Goal: Information Seeking & Learning: Check status

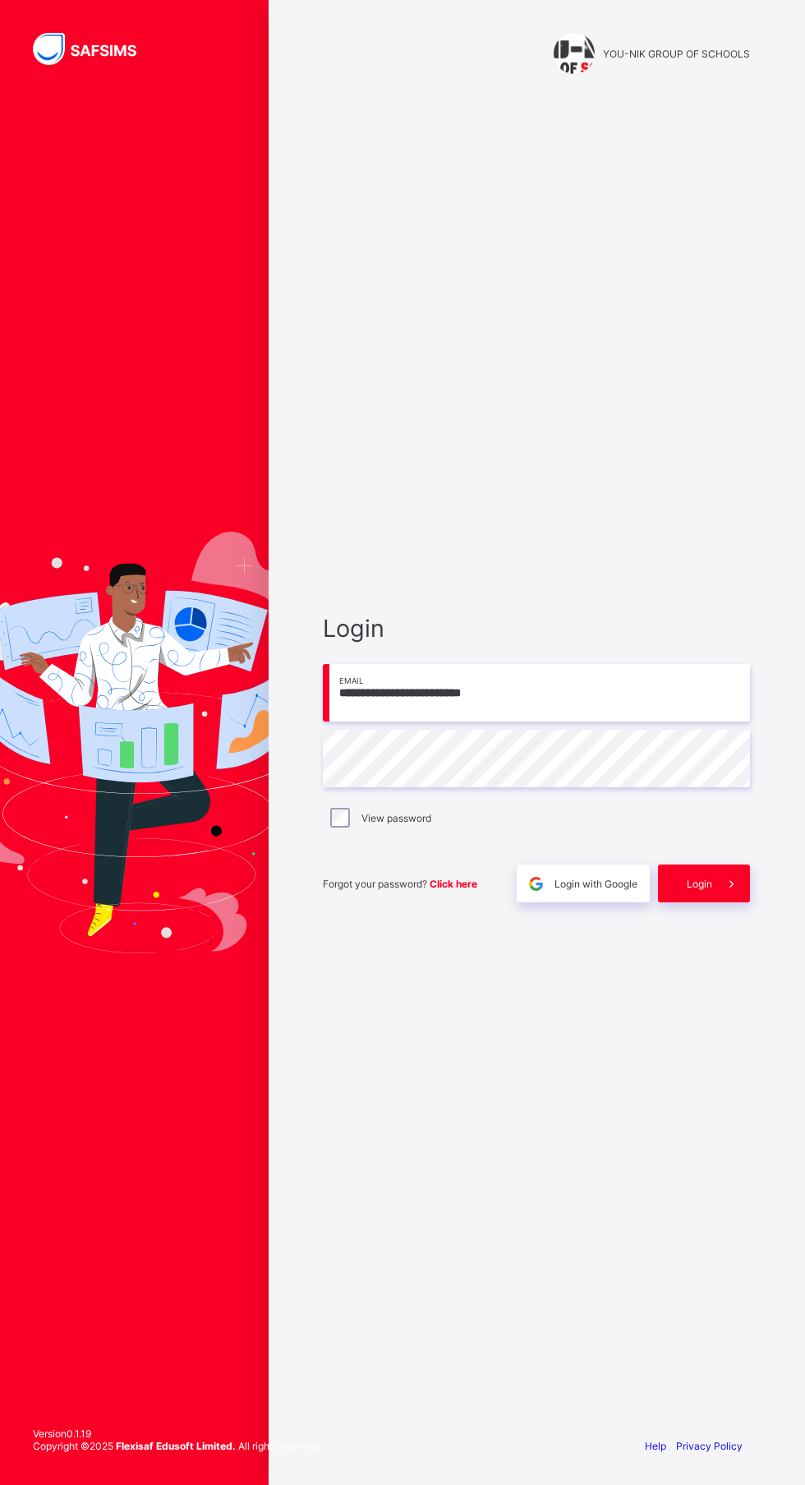
click at [620, 1423] on div "**********" at bounding box center [536, 758] width 460 height 1330
click at [398, 721] on input "**********" at bounding box center [536, 693] width 427 height 58
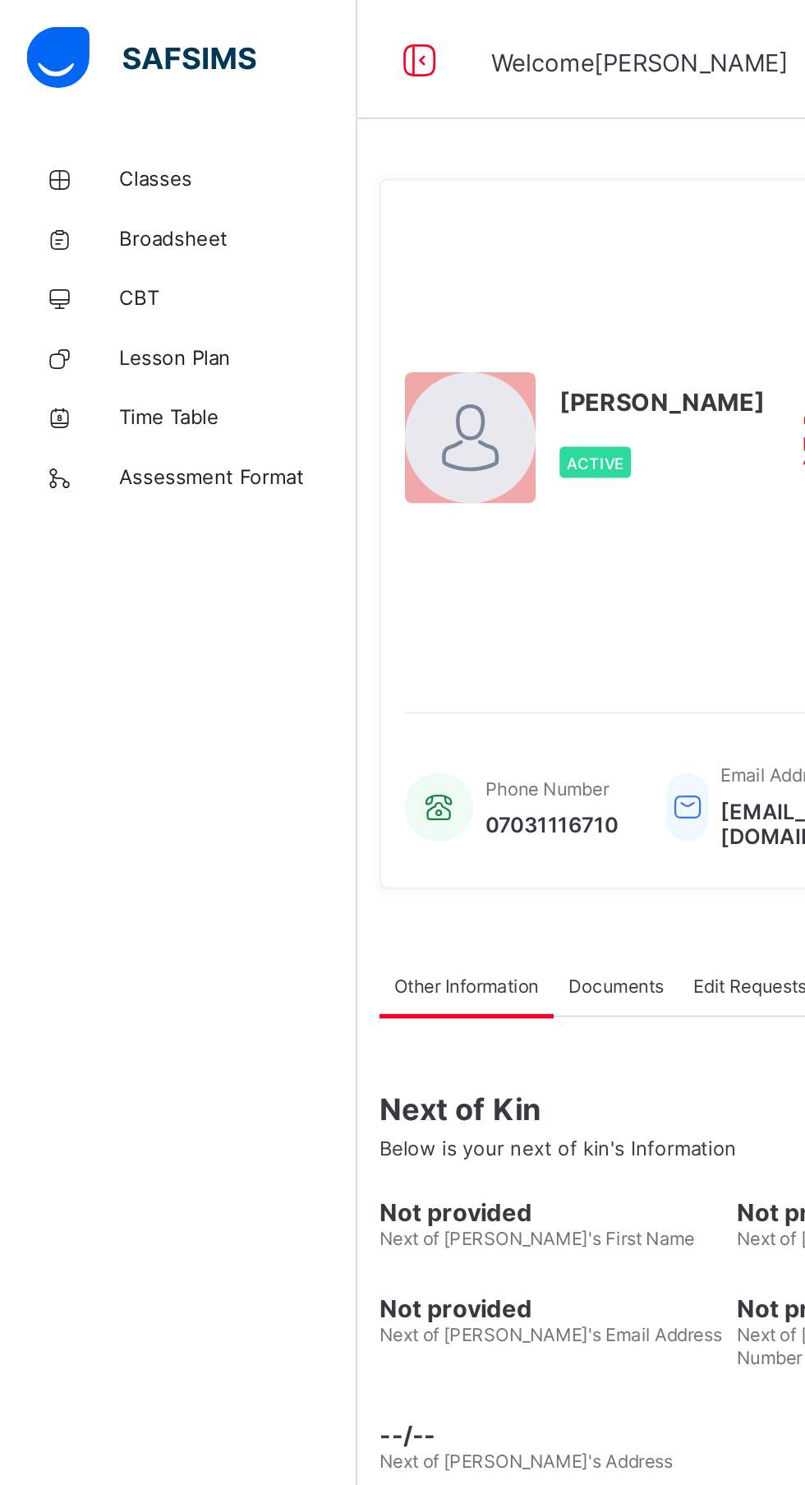
click at [85, 95] on span "Classes" at bounding box center [131, 98] width 131 height 13
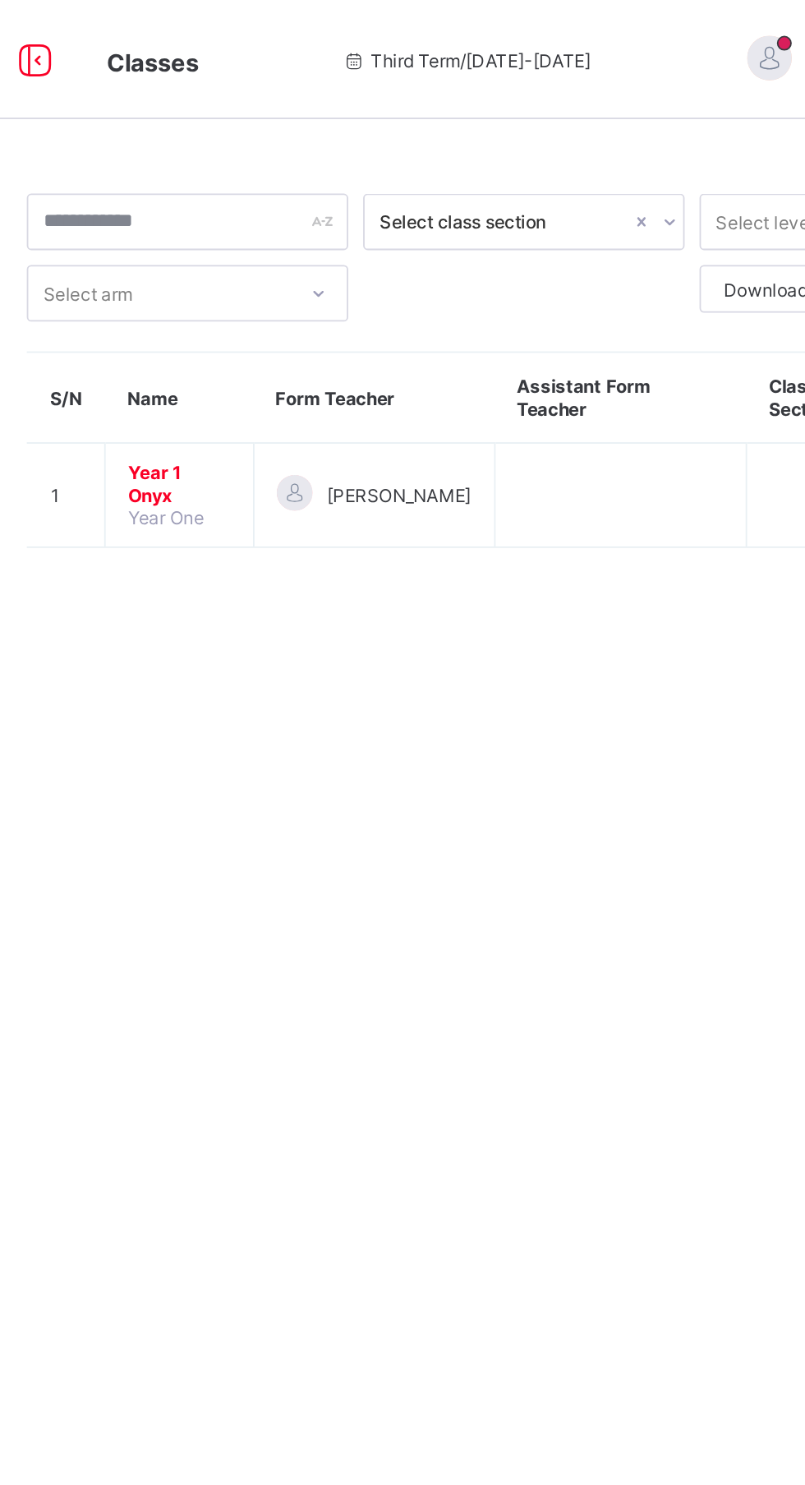
click at [323, 269] on td "Year 1 Onyx Year One" at bounding box center [311, 274] width 82 height 58
click at [318, 255] on span "Year 1 Onyx" at bounding box center [311, 267] width 57 height 25
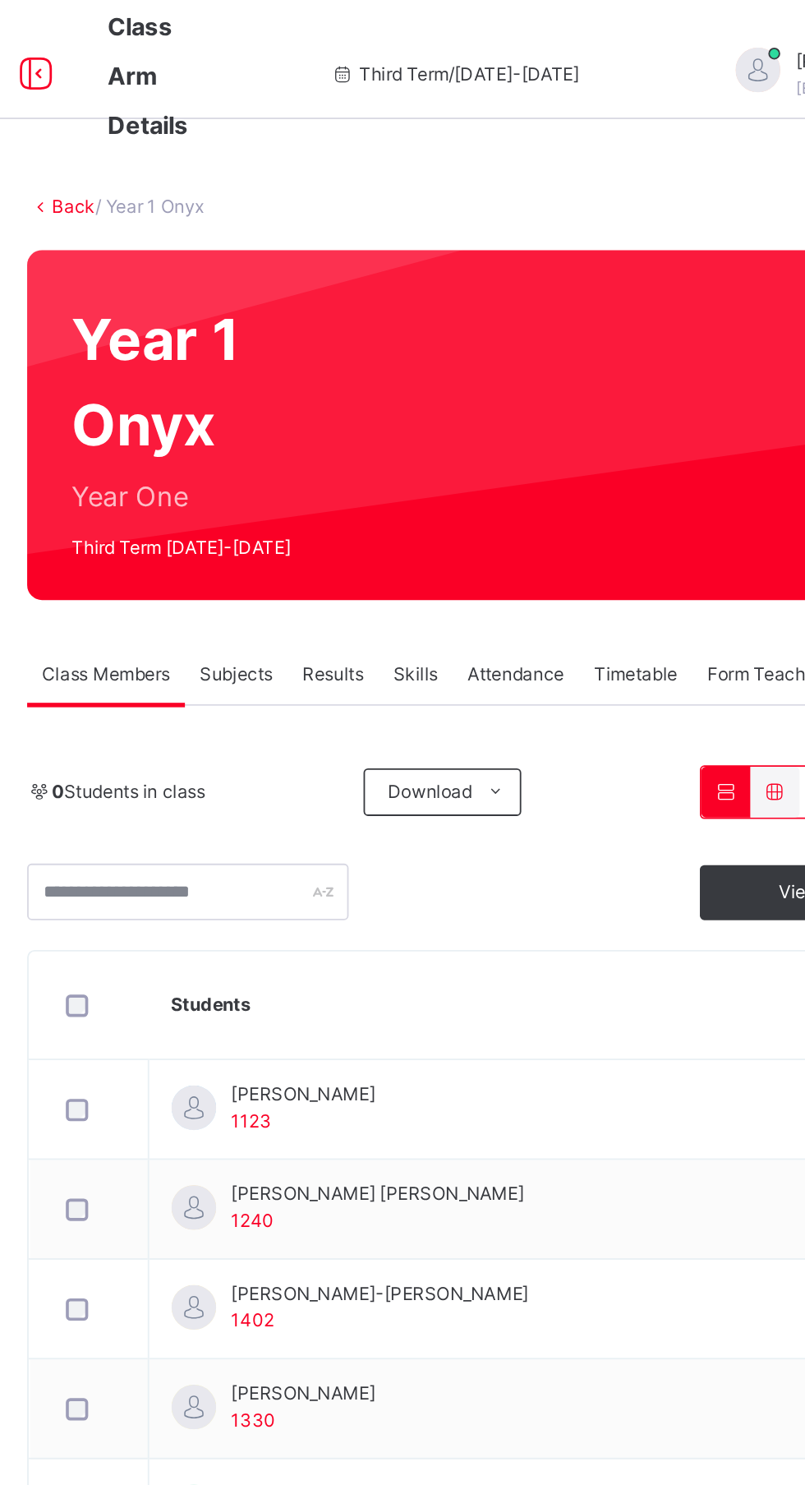
click at [409, 605] on span "[PERSON_NAME]" at bounding box center [379, 603] width 80 height 15
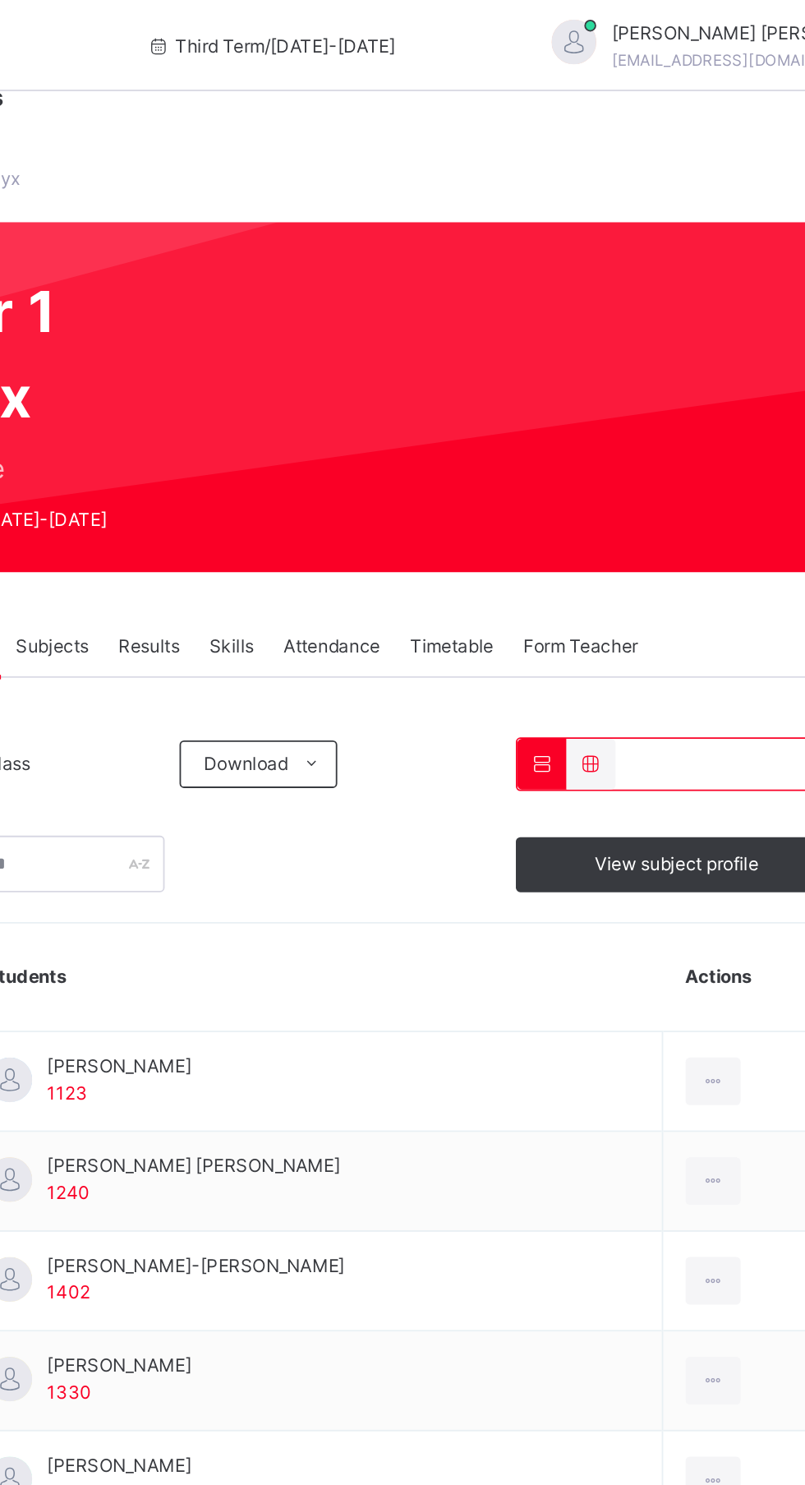
click at [389, 366] on span "Results" at bounding box center [396, 372] width 34 height 15
click at [390, 389] on div "Results" at bounding box center [396, 372] width 50 height 33
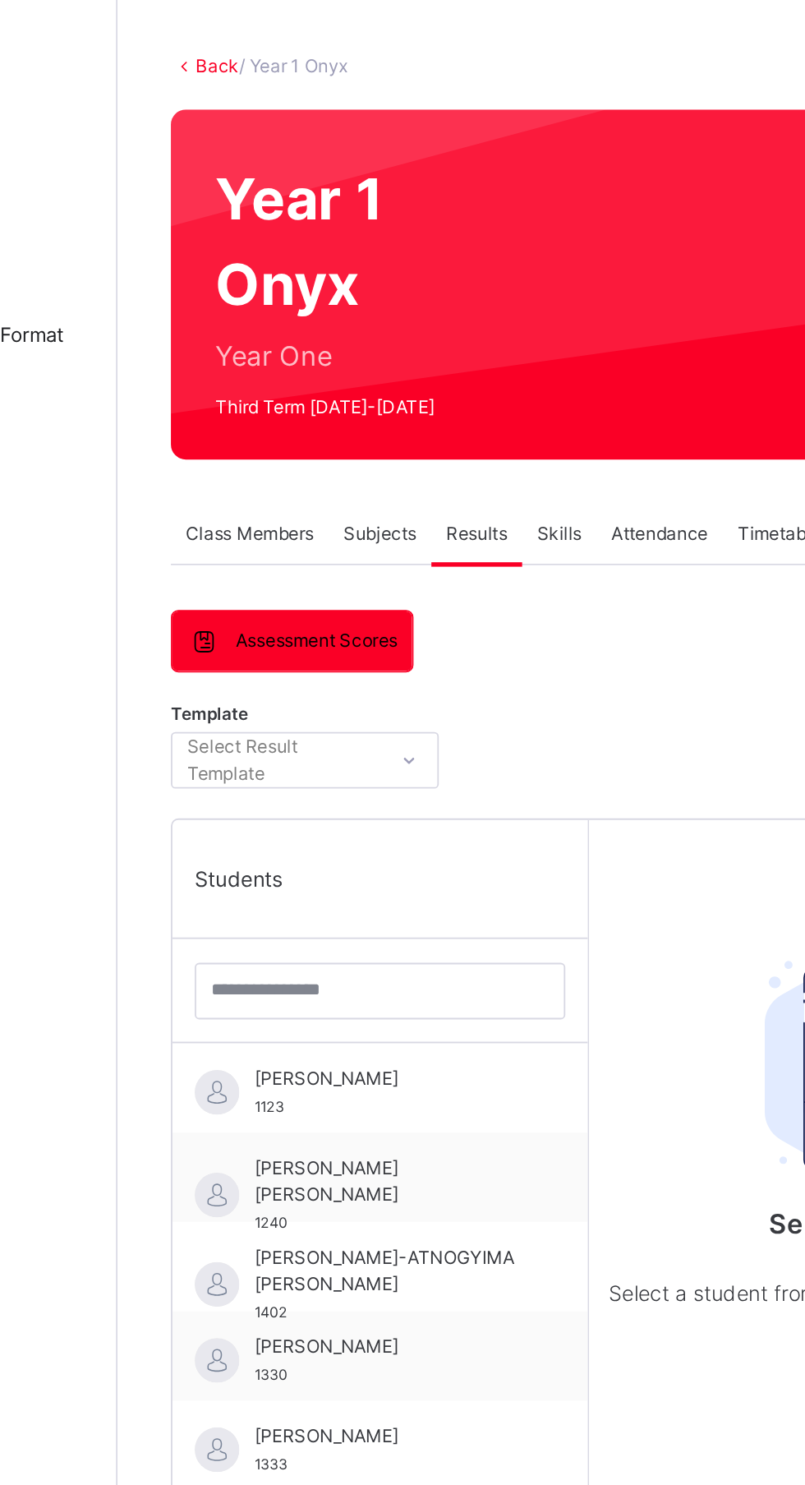
click at [377, 680] on span "[PERSON_NAME]" at bounding box center [346, 672] width 147 height 15
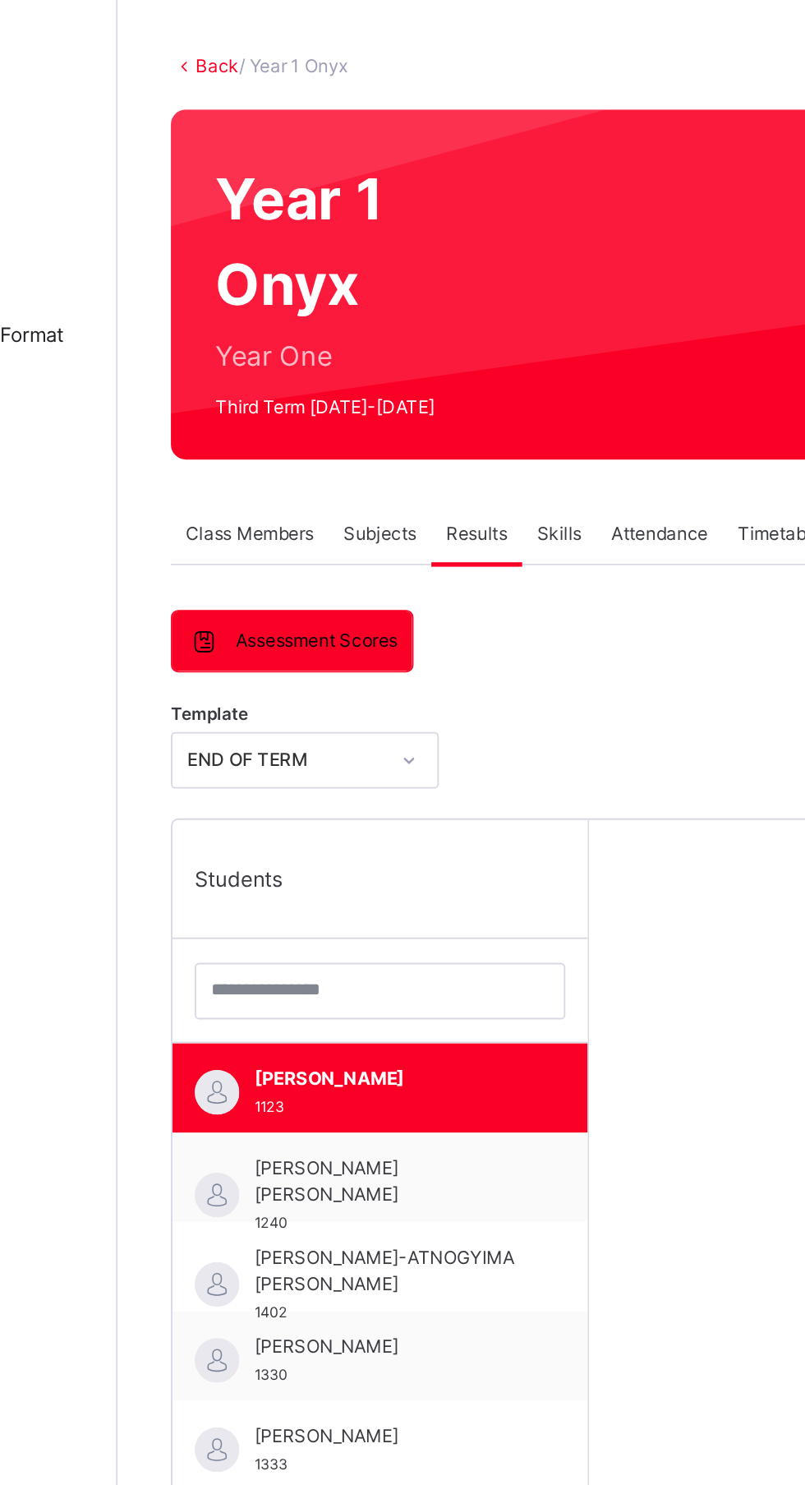
click at [357, 670] on span "[PERSON_NAME]" at bounding box center [346, 672] width 147 height 15
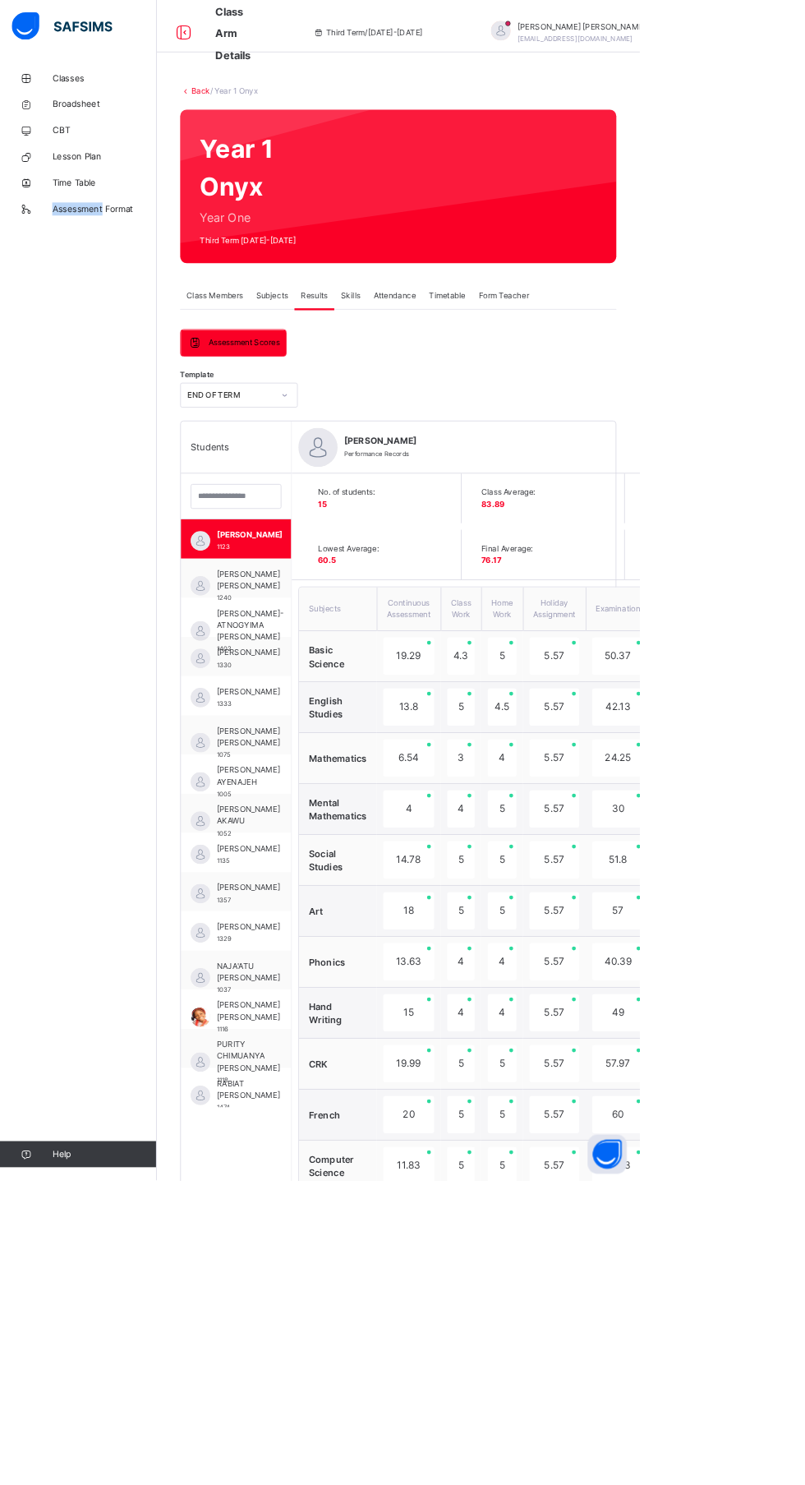
click at [84, 981] on div "Classes Broadsheet CBT Lesson Plan Time Table Assessment Format Help" at bounding box center [98, 775] width 197 height 1419
click at [127, 734] on div "Classes Broadsheet CBT Lesson Plan Time Table Assessment Format Help" at bounding box center [98, 775] width 197 height 1419
click at [804, 135] on html "Class Arm Details Third Term / [DATE]-[DATE] [PERSON_NAME] [EMAIL_ADDRESS][DOMA…" at bounding box center [402, 1032] width 805 height 2065
click at [804, 285] on html "Class Arm Details Third Term / [DATE]-[DATE] [PERSON_NAME] [EMAIL_ADDRESS][DOMA…" at bounding box center [402, 1032] width 805 height 2065
click at [305, 739] on span "[PERSON_NAME] [PERSON_NAME]" at bounding box center [313, 730] width 80 height 30
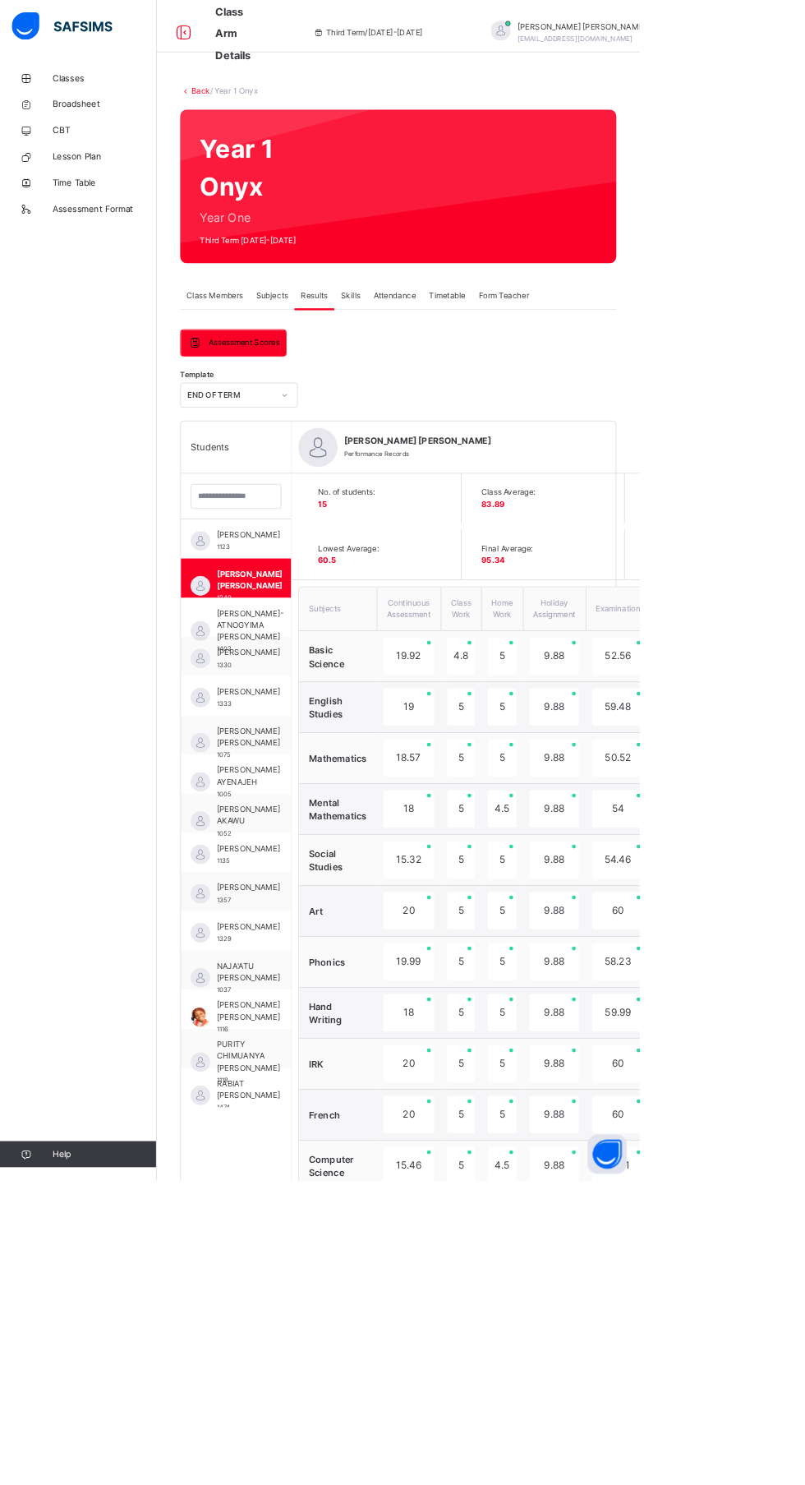
click at [309, 781] on span "[PERSON_NAME]-ATNOGYIMA [PERSON_NAME]" at bounding box center [315, 786] width 85 height 44
click at [317, 828] on span "[PERSON_NAME]" at bounding box center [313, 820] width 80 height 15
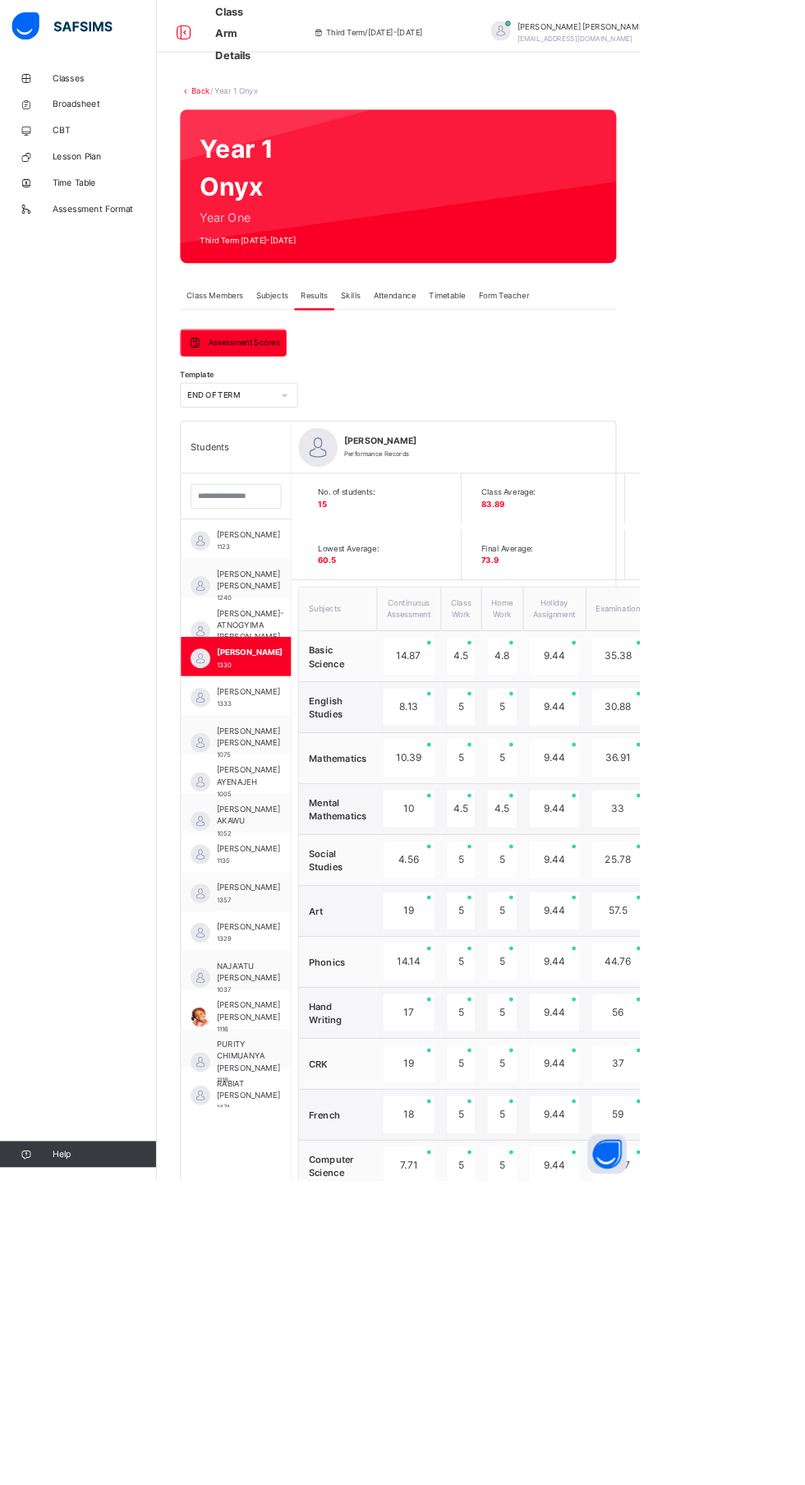
click at [334, 898] on div "[PERSON_NAME] 1333" at bounding box center [297, 874] width 139 height 49
click at [313, 931] on span "[PERSON_NAME] [PERSON_NAME]" at bounding box center [313, 927] width 80 height 30
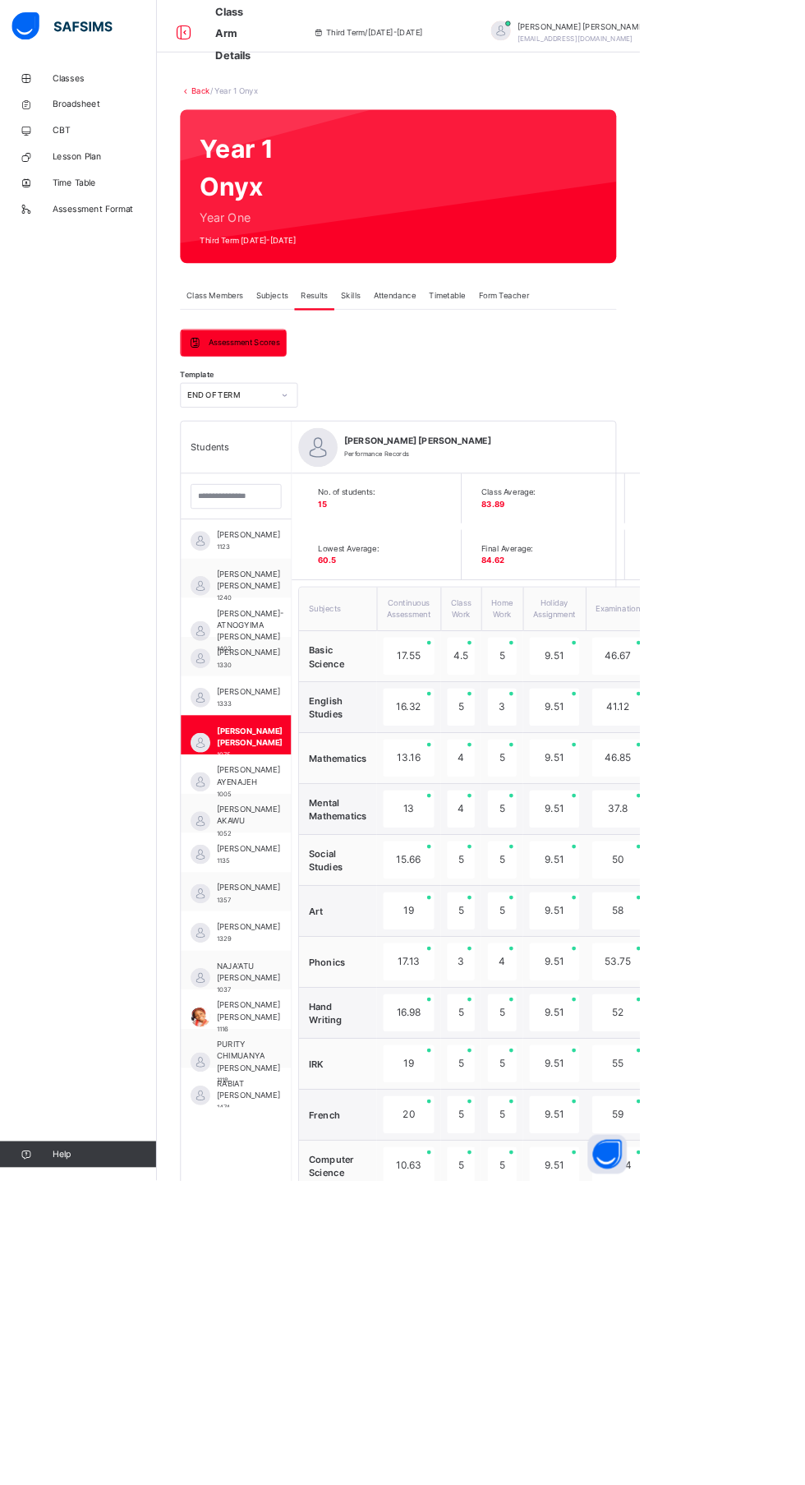
click at [334, 994] on div "[PERSON_NAME] AYENAJEH 1005" at bounding box center [297, 973] width 139 height 49
click at [80, 732] on div "Classes Broadsheet CBT Lesson Plan Time Table Assessment Format Help" at bounding box center [98, 775] width 197 height 1419
click at [315, 1033] on span "[PERSON_NAME] AKAWU" at bounding box center [313, 1026] width 80 height 30
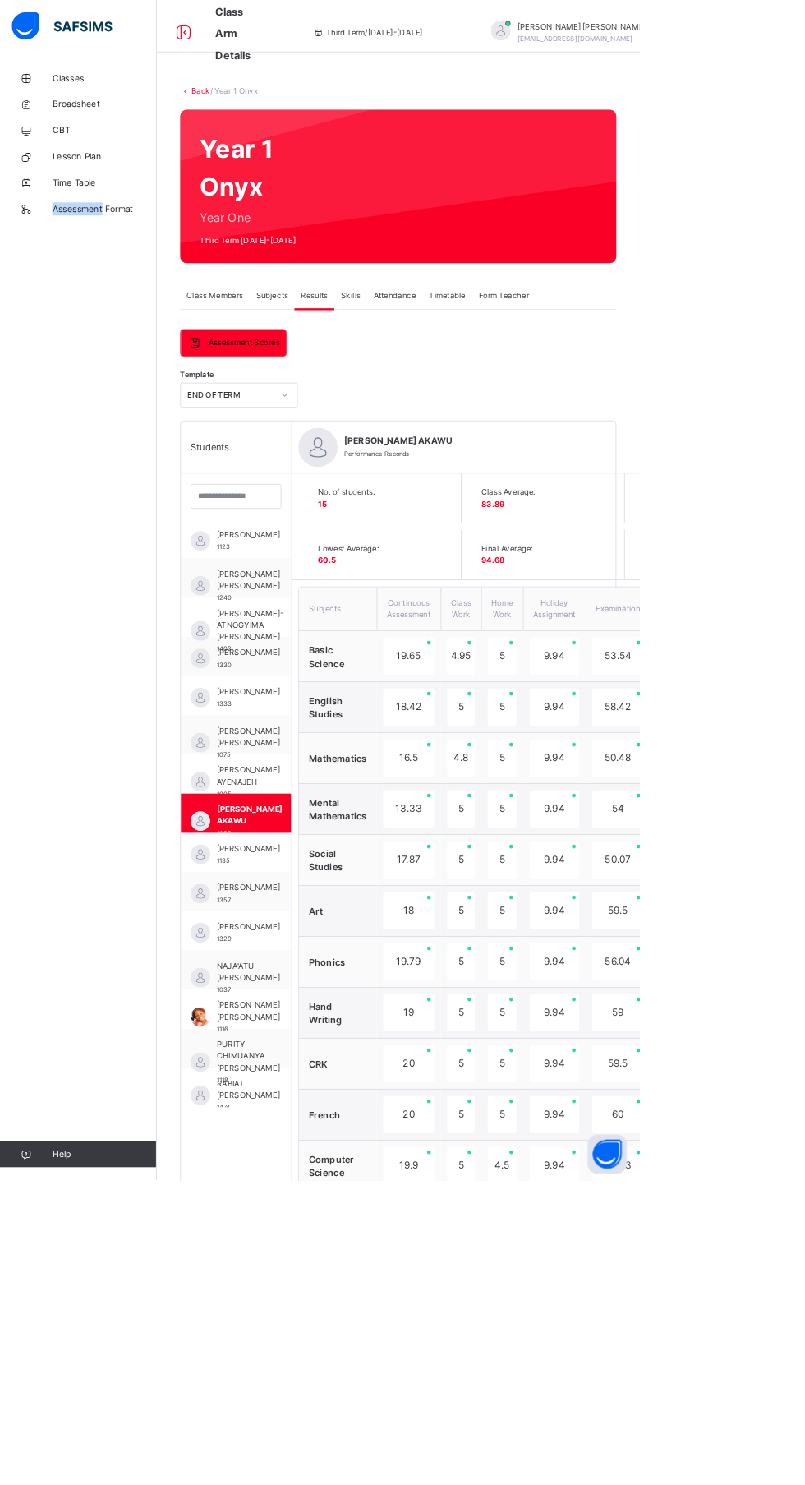
click at [293, 1068] on span "[PERSON_NAME]" at bounding box center [313, 1067] width 80 height 15
click at [307, 1124] on span "[PERSON_NAME]" at bounding box center [313, 1116] width 80 height 15
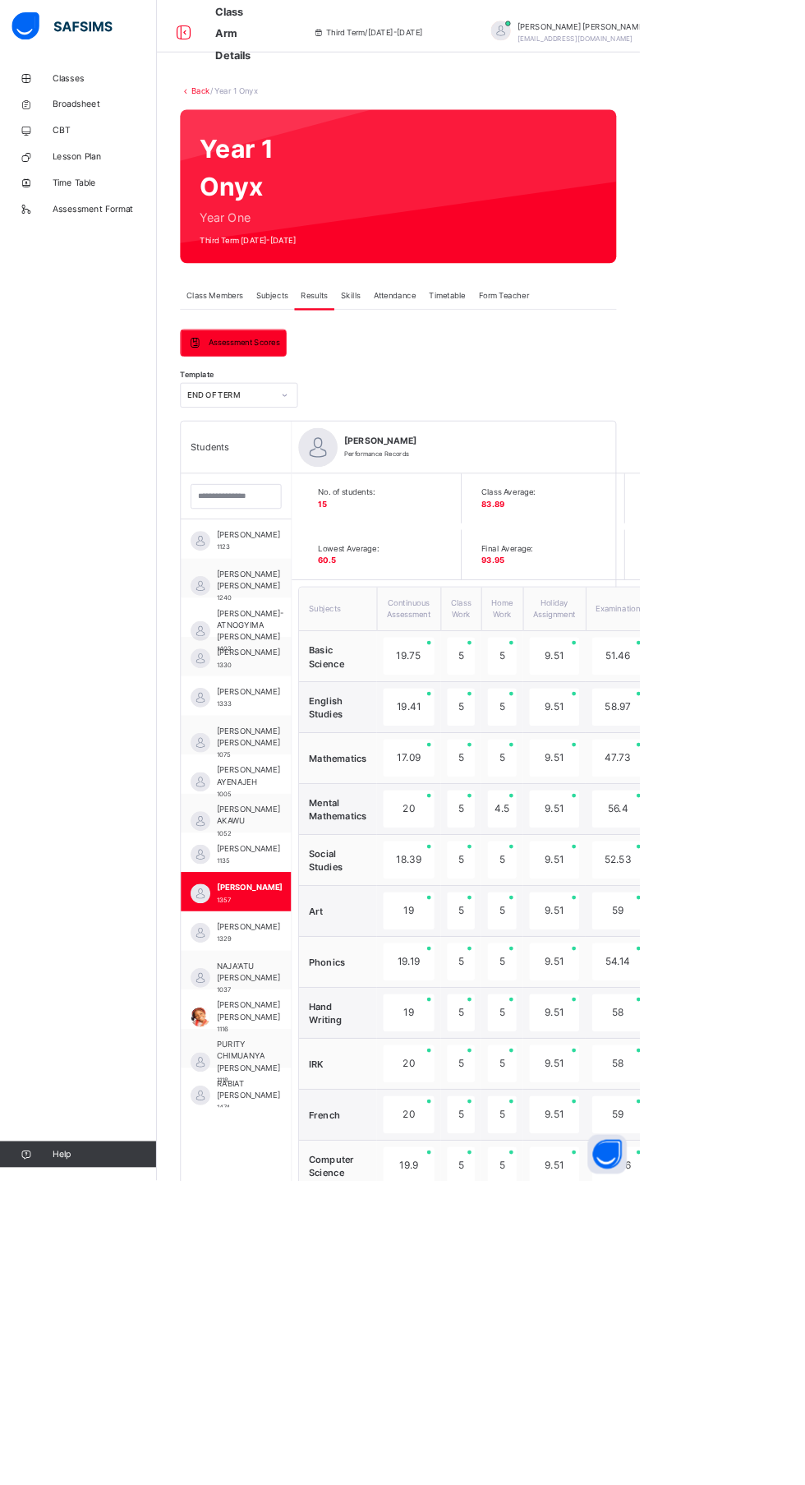
click at [306, 1159] on span "[PERSON_NAME]" at bounding box center [313, 1165] width 80 height 15
click at [275, 1206] on div "[PERSON_NAME] [PERSON_NAME] 1037" at bounding box center [297, 1219] width 139 height 49
click at [307, 1264] on span "[PERSON_NAME] [PERSON_NAME]" at bounding box center [313, 1272] width 80 height 30
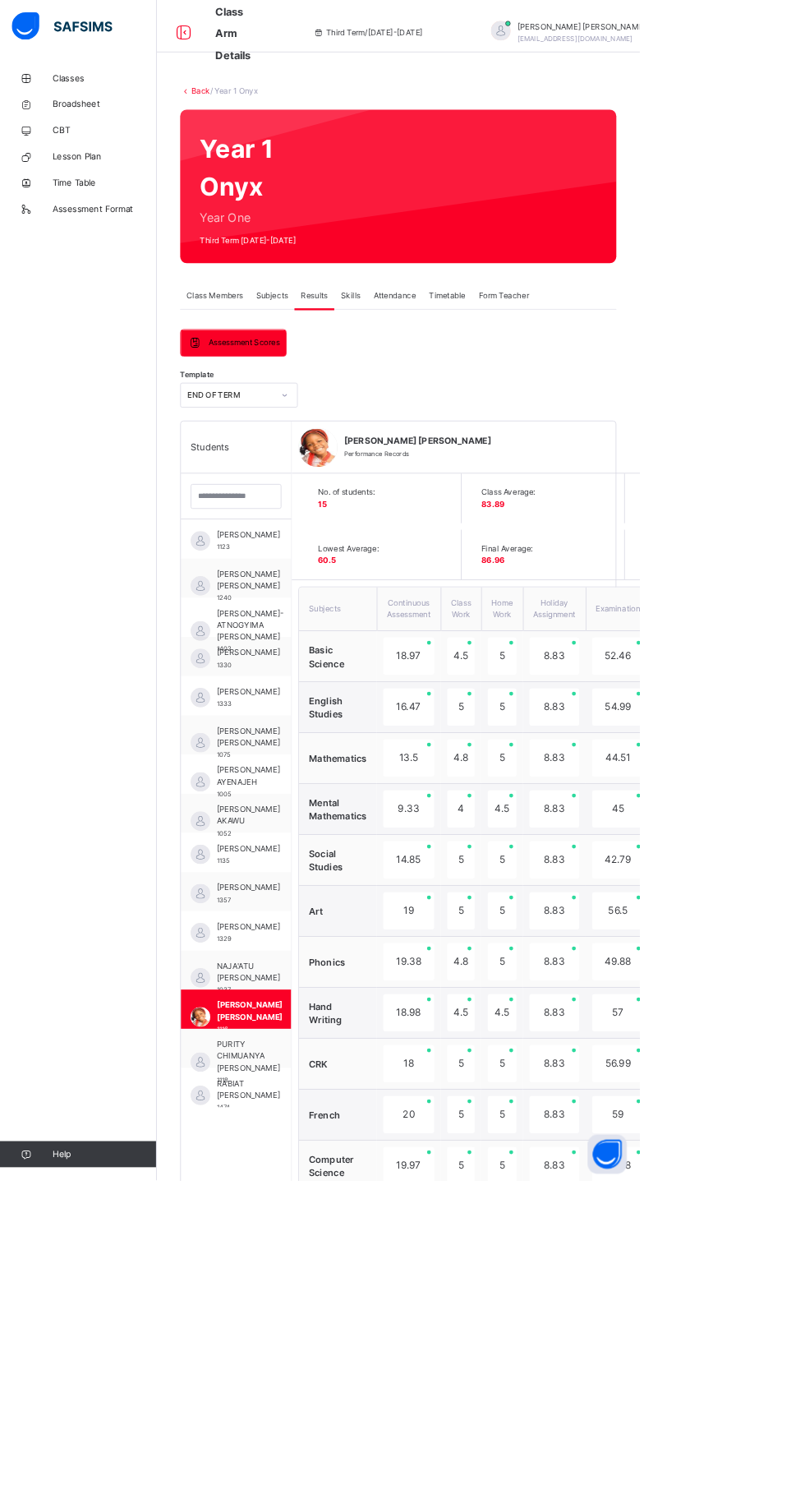
click at [296, 1287] on span "[PERSON_NAME] [PERSON_NAME]" at bounding box center [314, 1272] width 83 height 30
click at [289, 1313] on span "PURITY CHIMUANYA [PERSON_NAME]" at bounding box center [313, 1328] width 80 height 44
click at [306, 1385] on span "RABIAT [PERSON_NAME]" at bounding box center [313, 1371] width 80 height 30
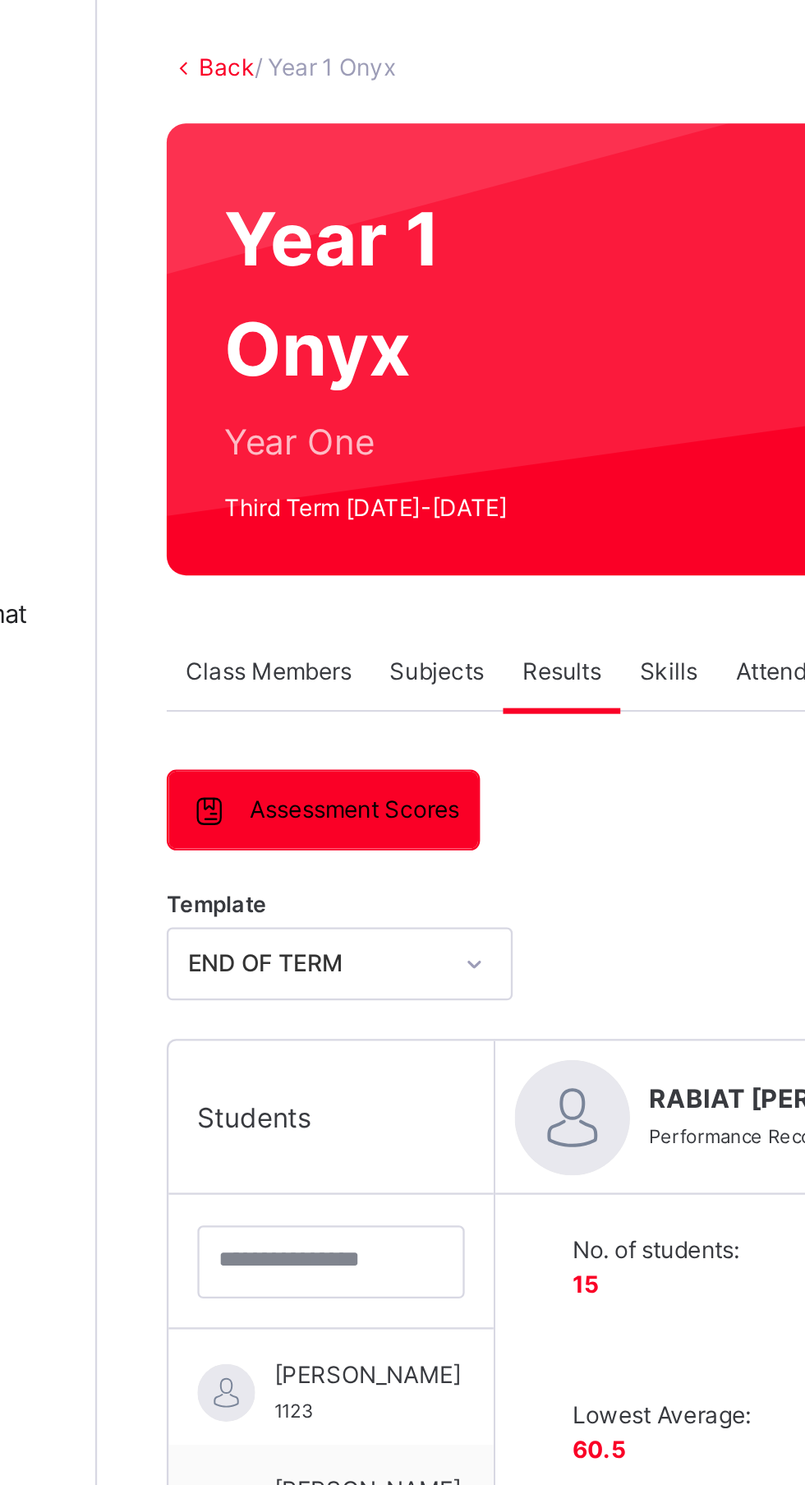
scroll to position [81, 0]
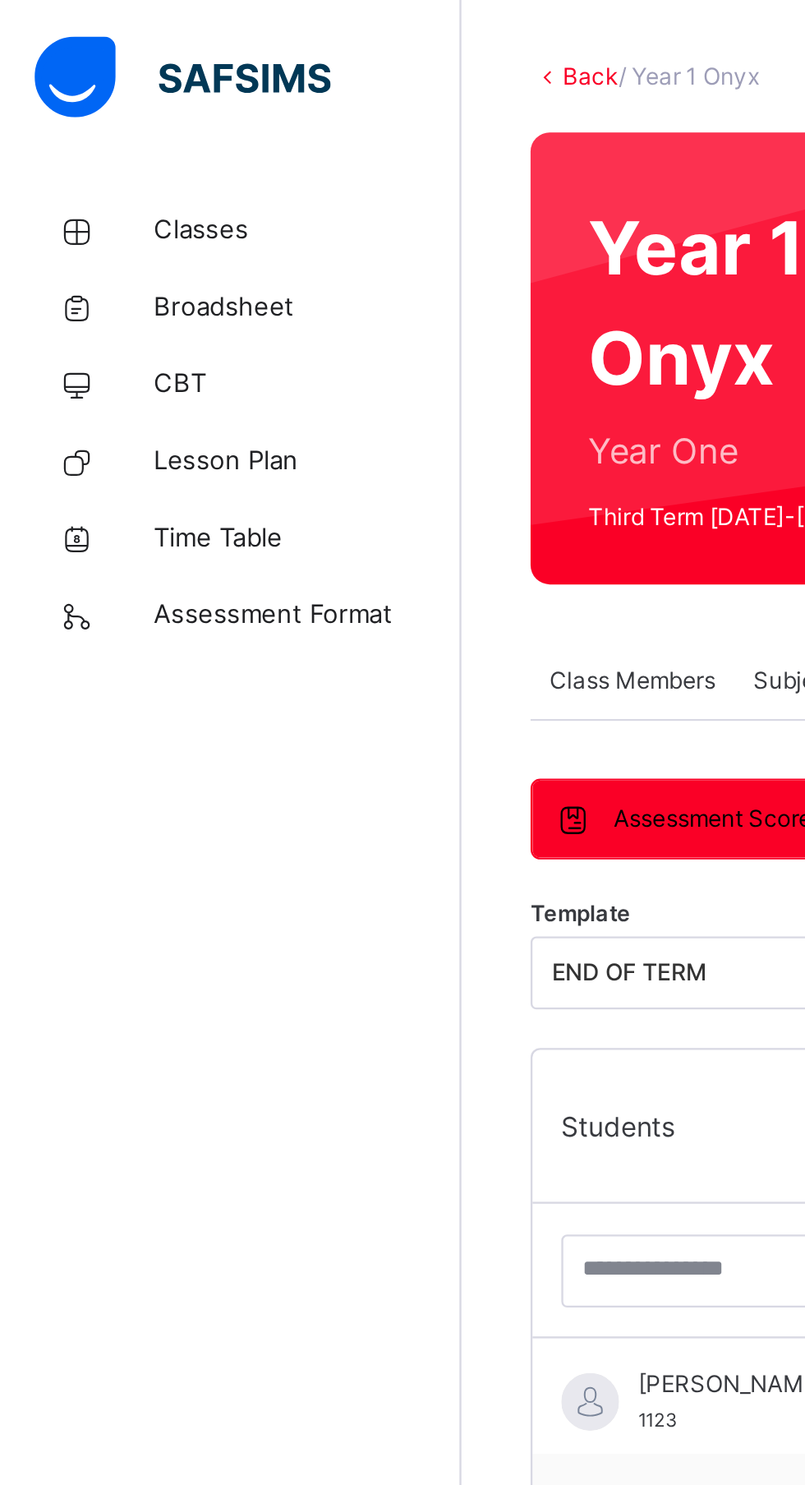
click at [101, 122] on link "Broadsheet" at bounding box center [98, 131] width 197 height 33
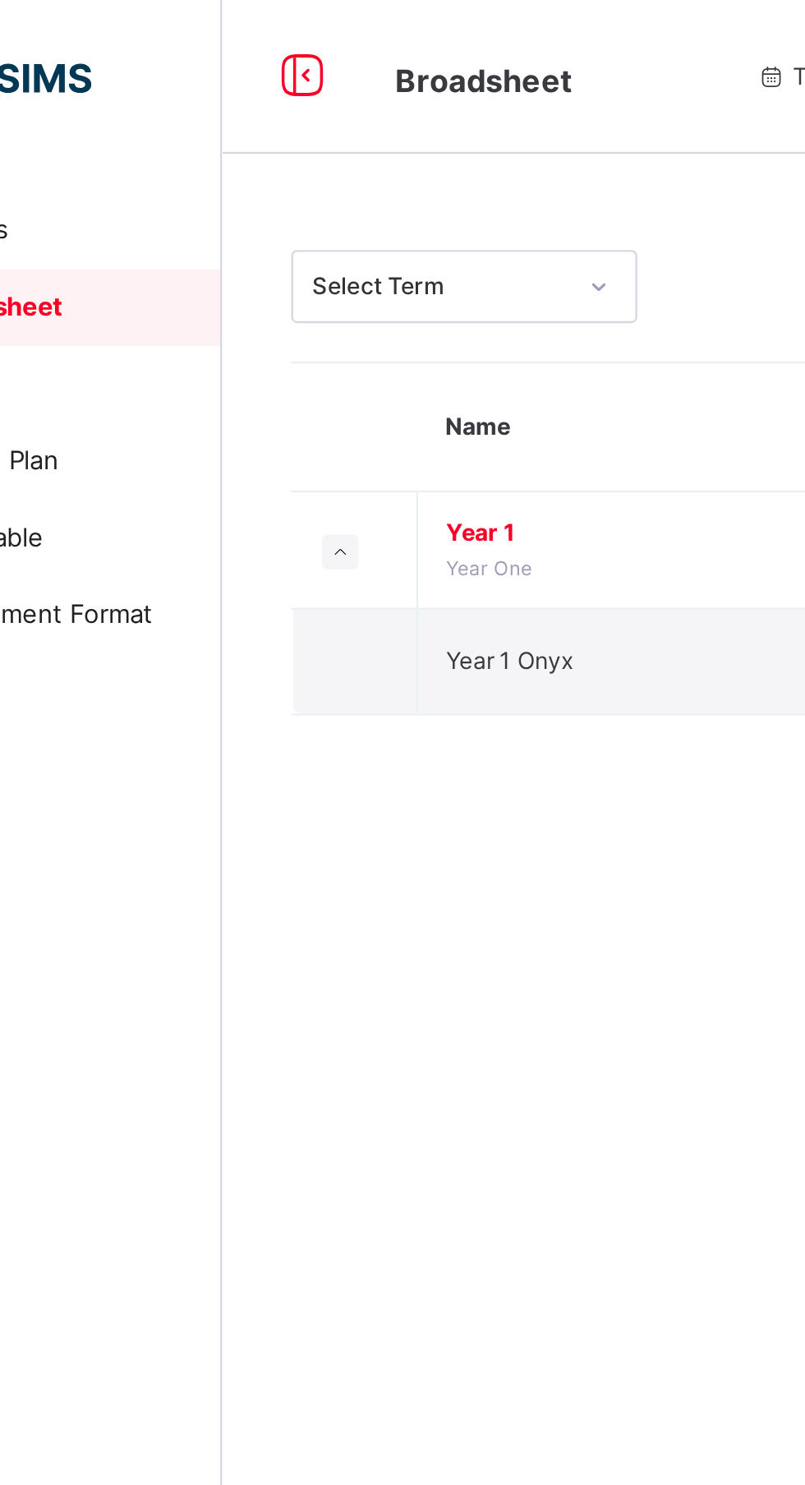
click at [325, 282] on span "Year 1 Onyx" at bounding box center [320, 282] width 54 height 12
click at [360, 231] on span "Year 1" at bounding box center [445, 227] width 304 height 15
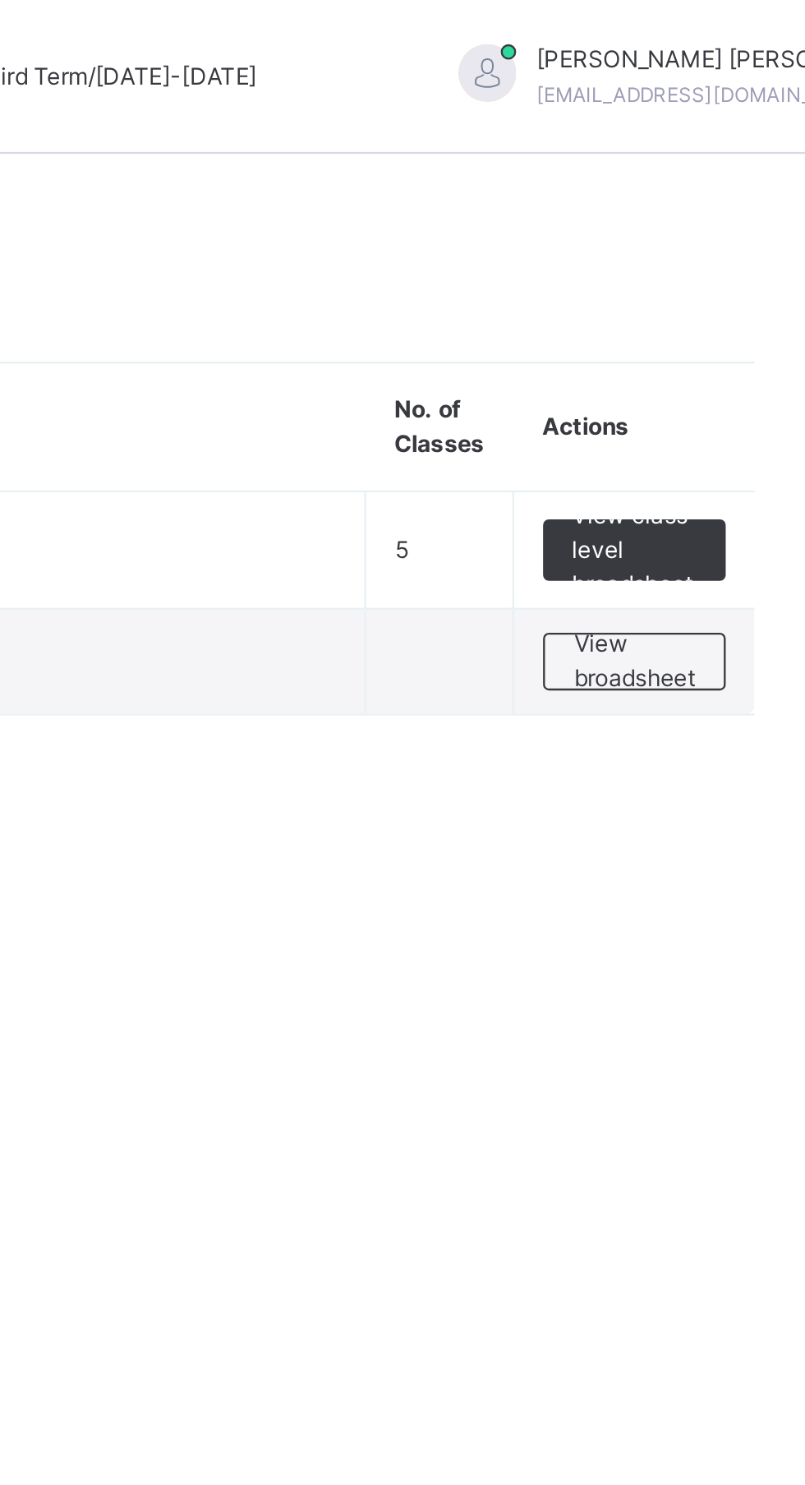
click at [721, 242] on span "View class level broadsheet" at bounding box center [724, 235] width 53 height 44
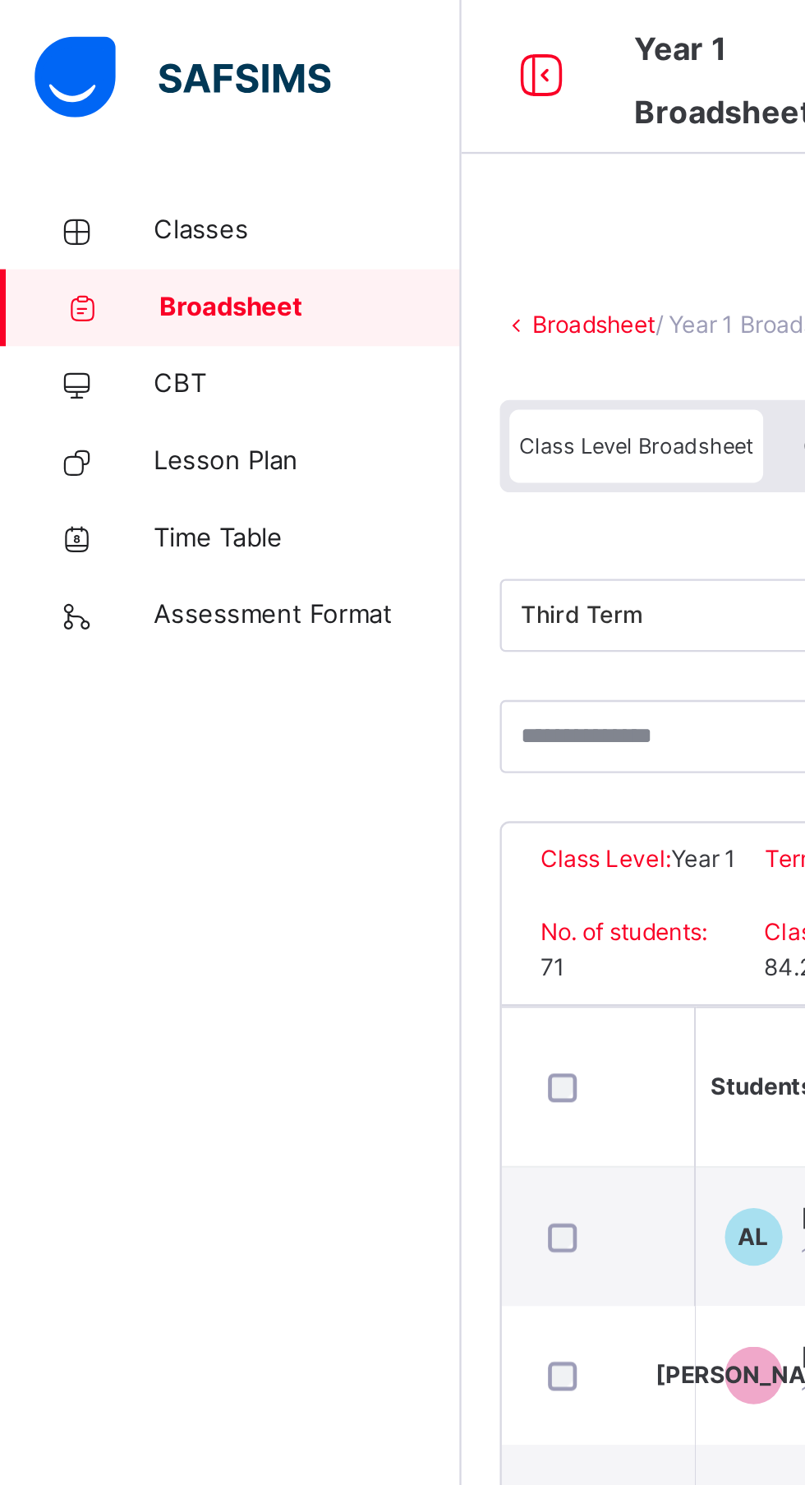
click at [239, 233] on div "Third Term END OF TERM Bulk Download Reportsheet" at bounding box center [501, 263] width 575 height 72
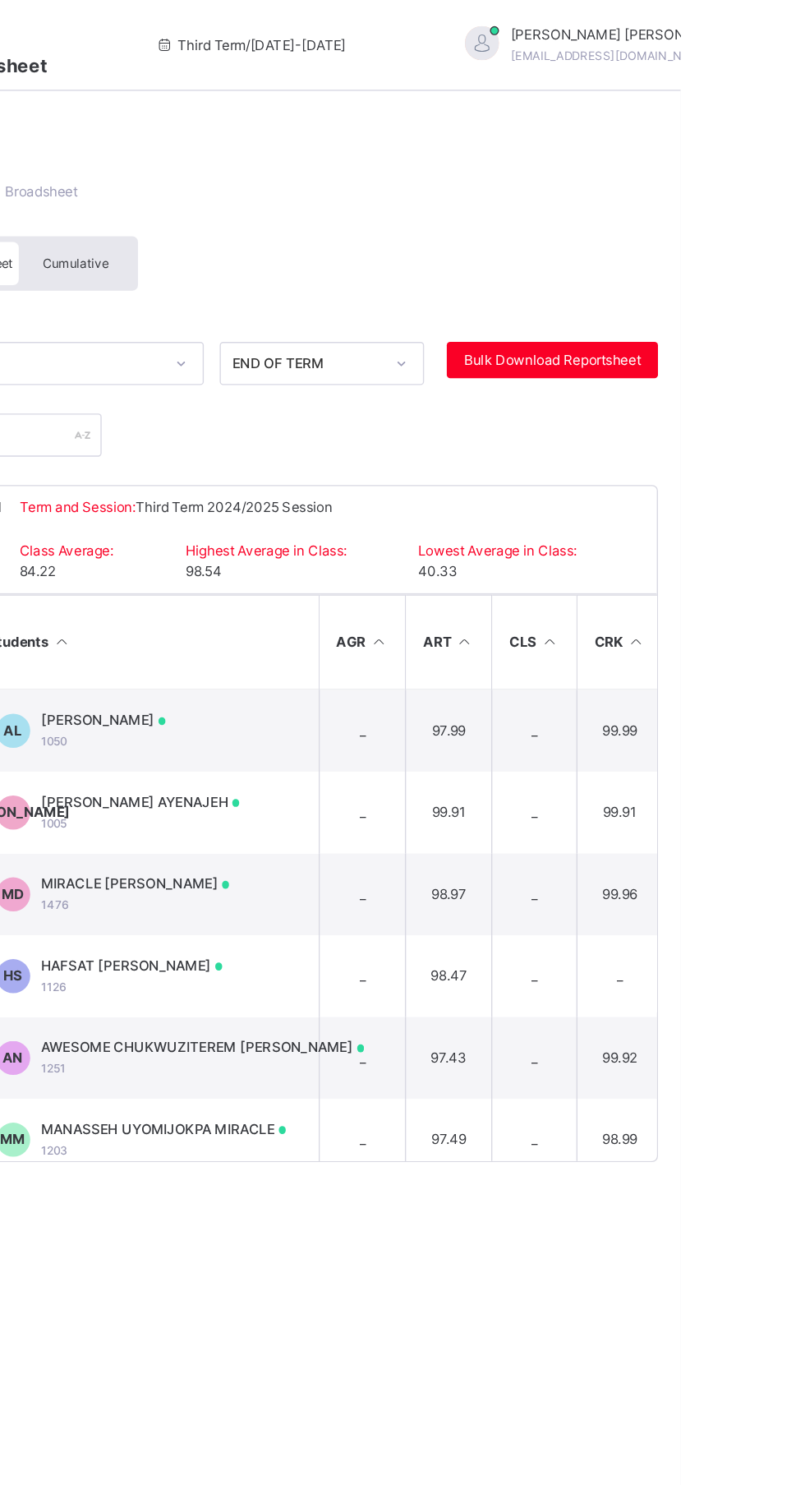
scroll to position [0, 379]
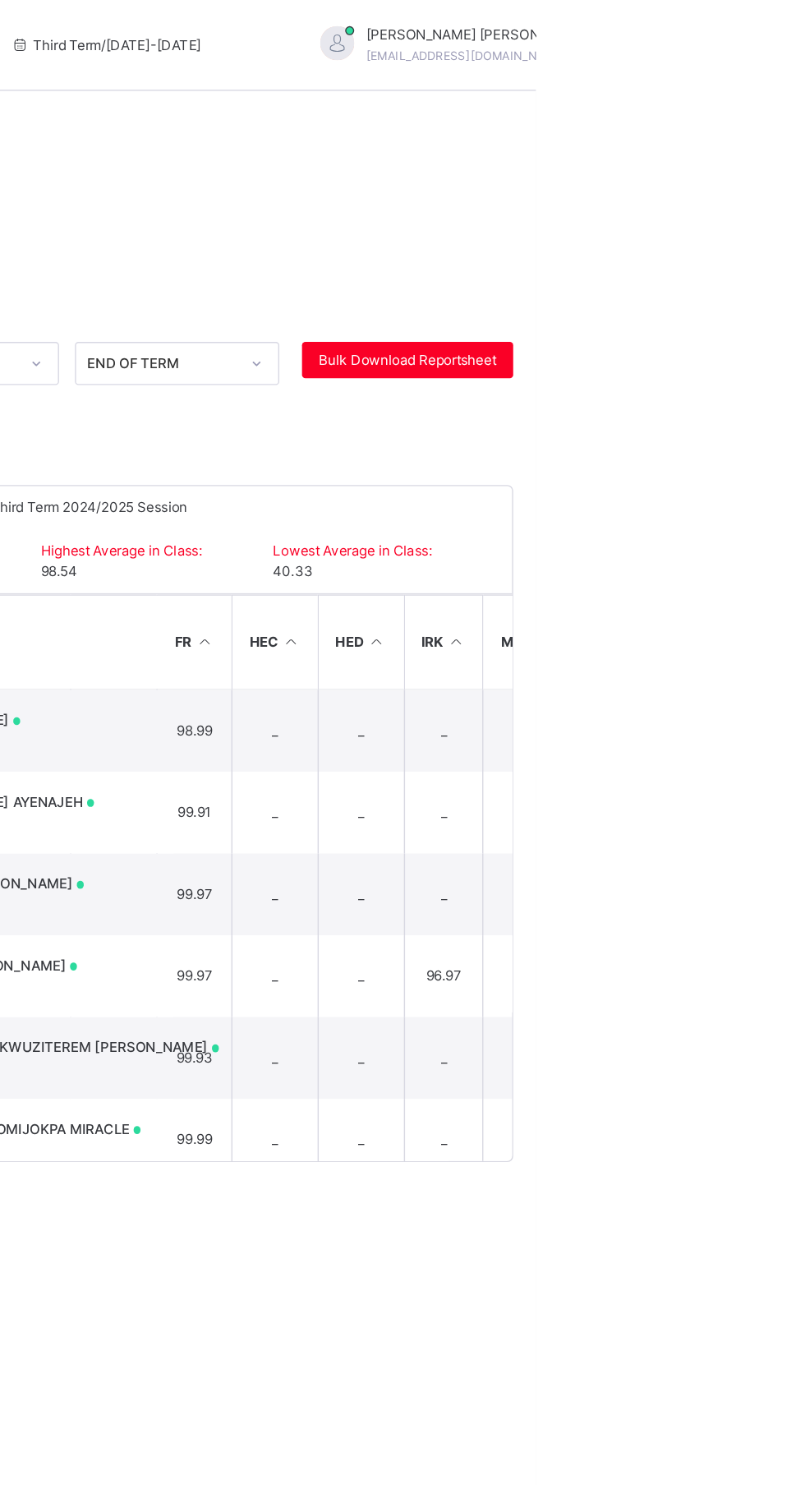
click at [728, 259] on span "Bulk Download Reportsheet" at bounding box center [712, 260] width 128 height 15
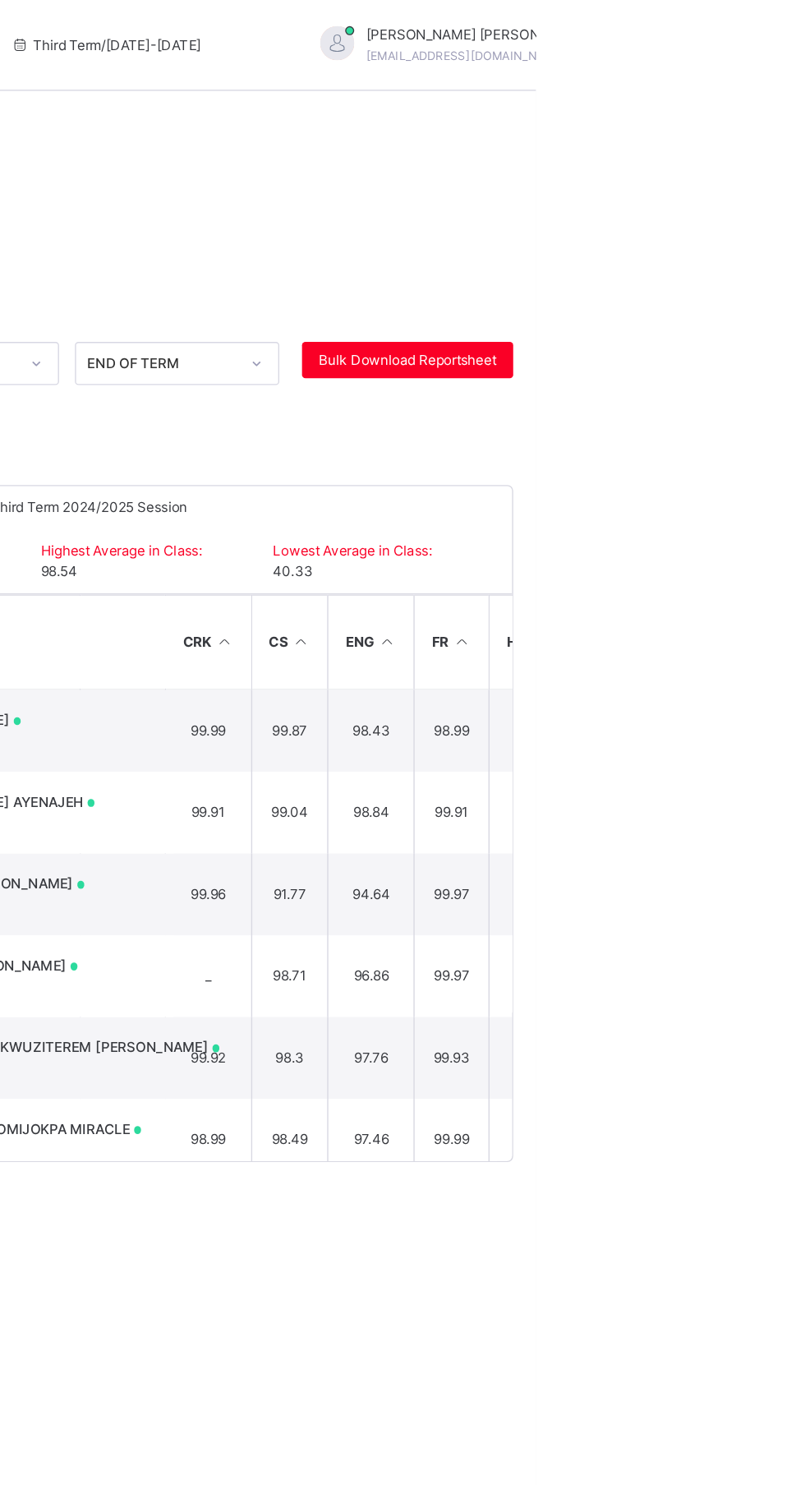
scroll to position [0, 0]
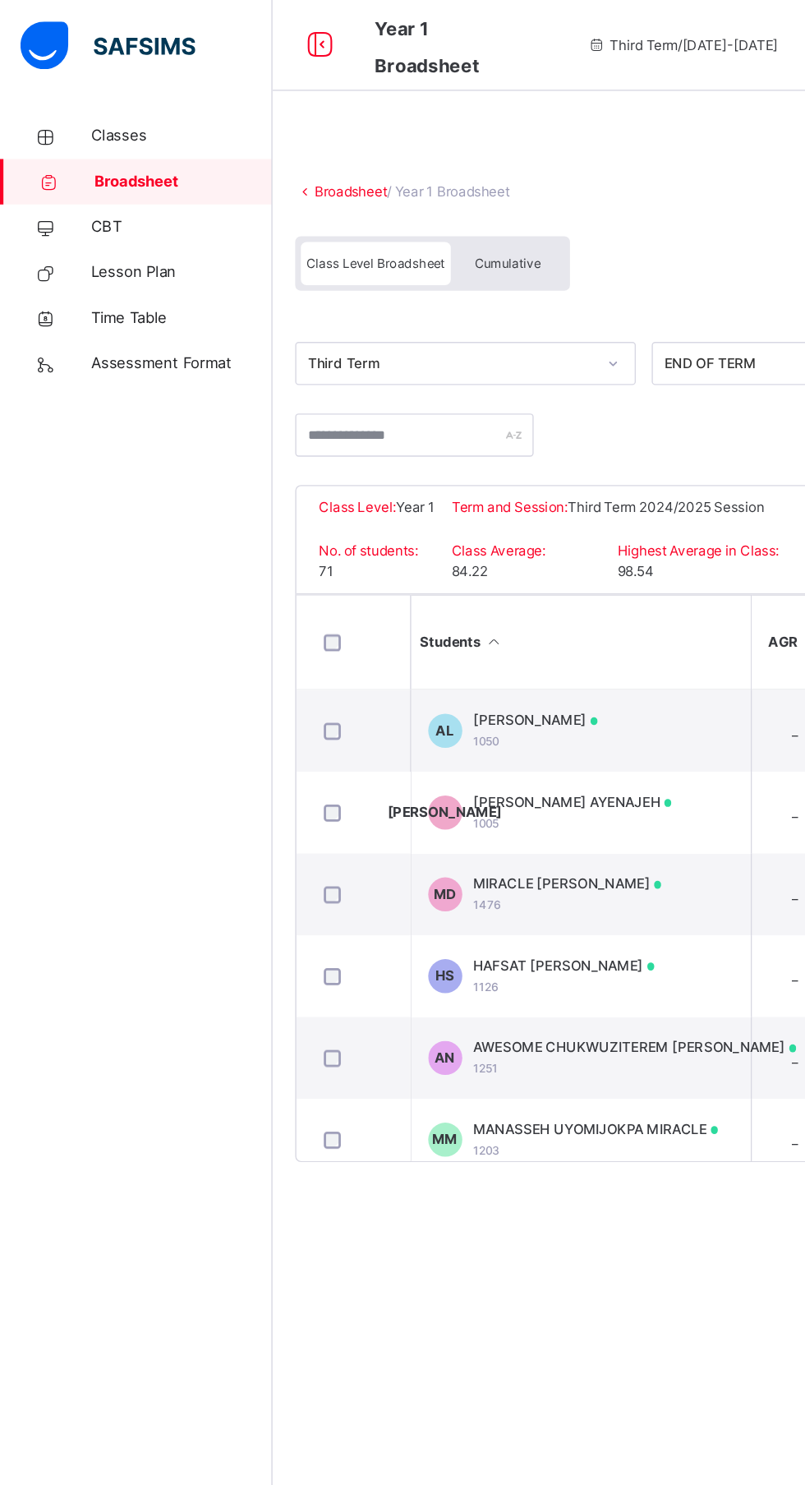
click at [272, 194] on span "Class Level Broadsheet" at bounding box center [272, 191] width 100 height 12
click at [271, 191] on span "Class Level Broadsheet" at bounding box center [272, 191] width 100 height 12
click at [388, 190] on span "Cumulative" at bounding box center [367, 191] width 48 height 12
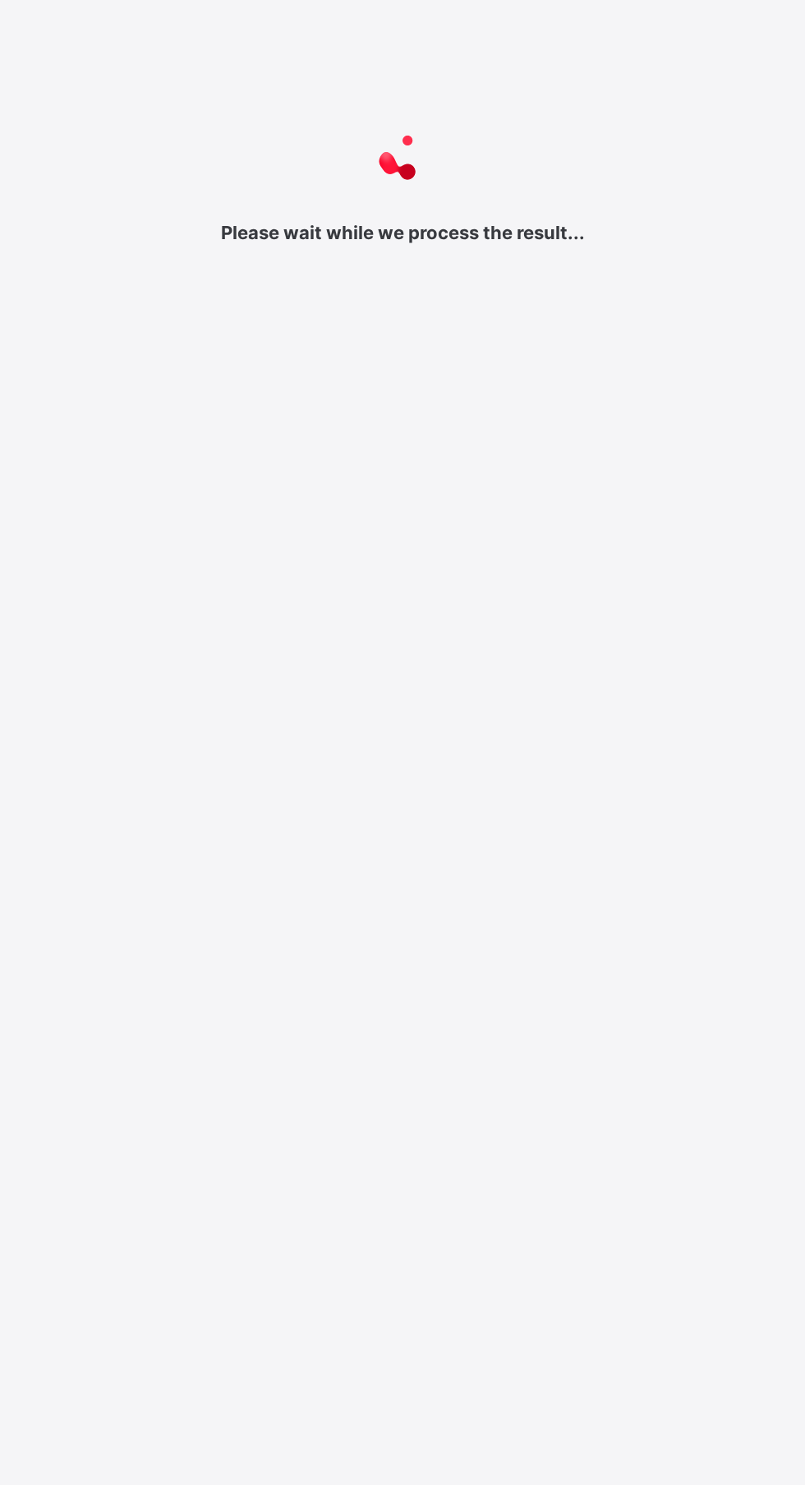
click at [31, 126] on div at bounding box center [402, 156] width 805 height 66
click at [522, 791] on div "Please wait while we process the result... New Update Available Hello there, Yo…" at bounding box center [402, 742] width 805 height 1485
